Goal: Transaction & Acquisition: Download file/media

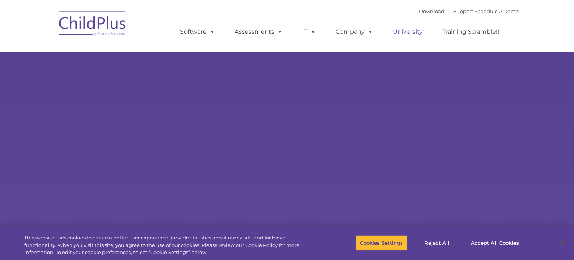
select select "MEDIUM"
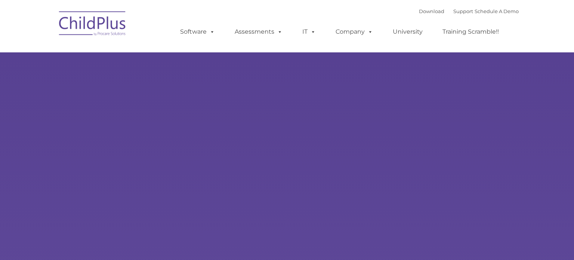
type input ""
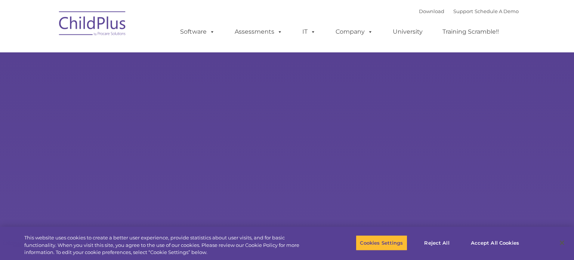
select select "MEDIUM"
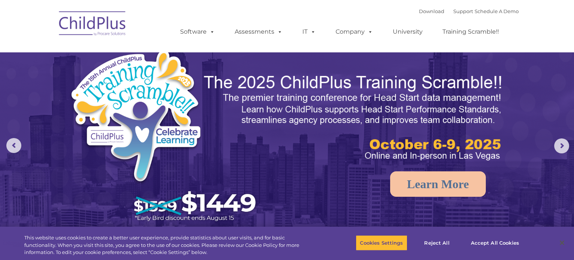
click at [423, 14] on div "Download Support | Schedule A Demo " at bounding box center [469, 11] width 100 height 11
click at [421, 13] on link "Download" at bounding box center [431, 11] width 25 height 6
